Goal: Task Accomplishment & Management: Use online tool/utility

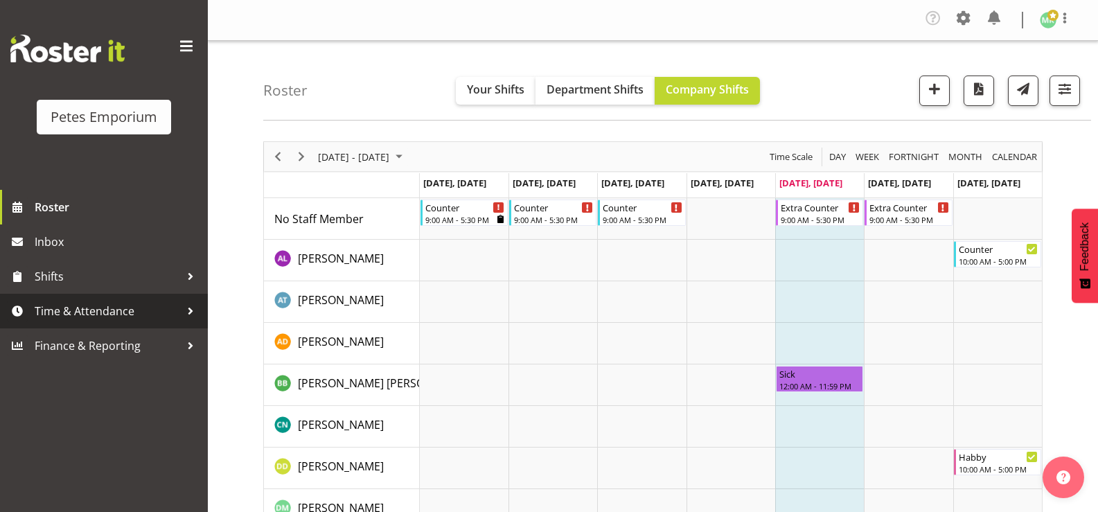
click at [111, 307] on span "Time & Attendance" at bounding box center [107, 311] width 145 height 21
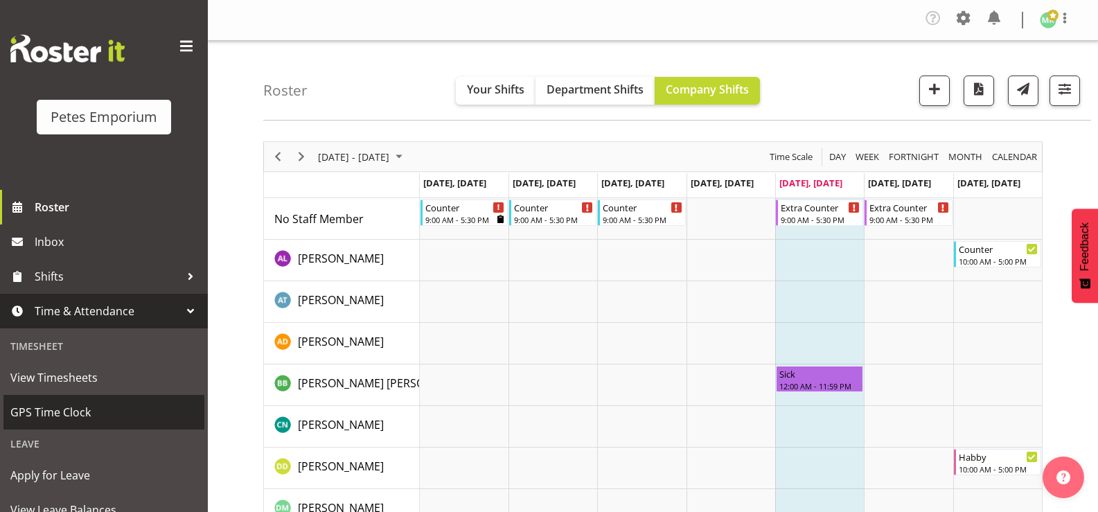
click at [86, 409] on span "GPS Time Clock" at bounding box center [103, 412] width 187 height 21
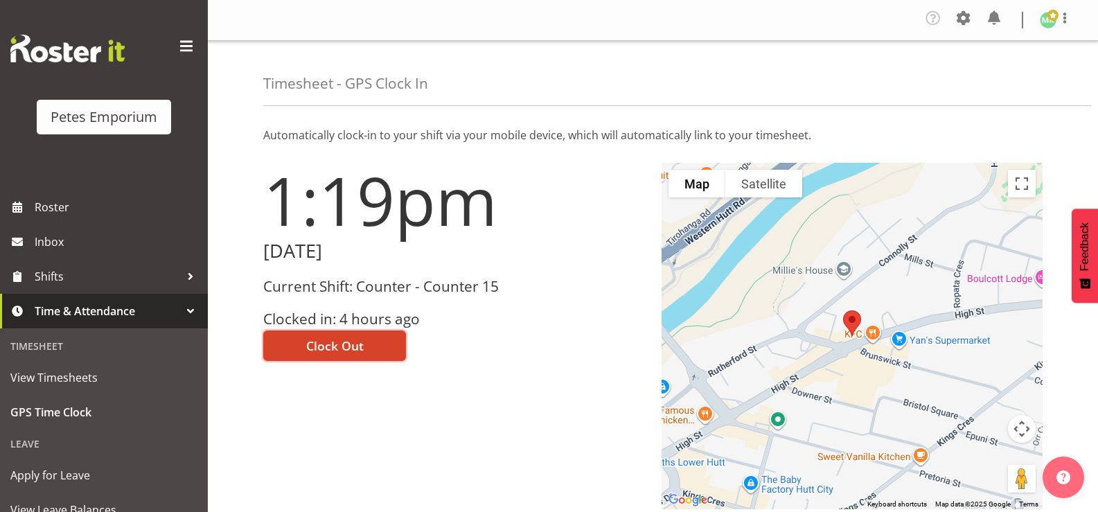
click at [384, 348] on button "Clock Out" at bounding box center [334, 345] width 143 height 30
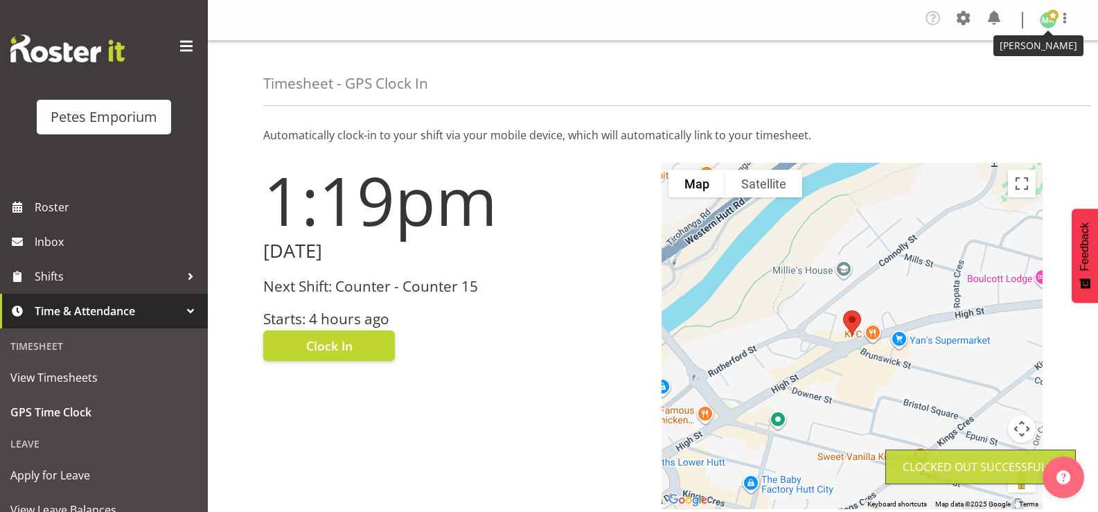
click at [1045, 18] on img at bounding box center [1047, 20] width 17 height 17
click at [1013, 74] on link "Log Out" at bounding box center [1006, 76] width 133 height 25
